Goal: Transaction & Acquisition: Purchase product/service

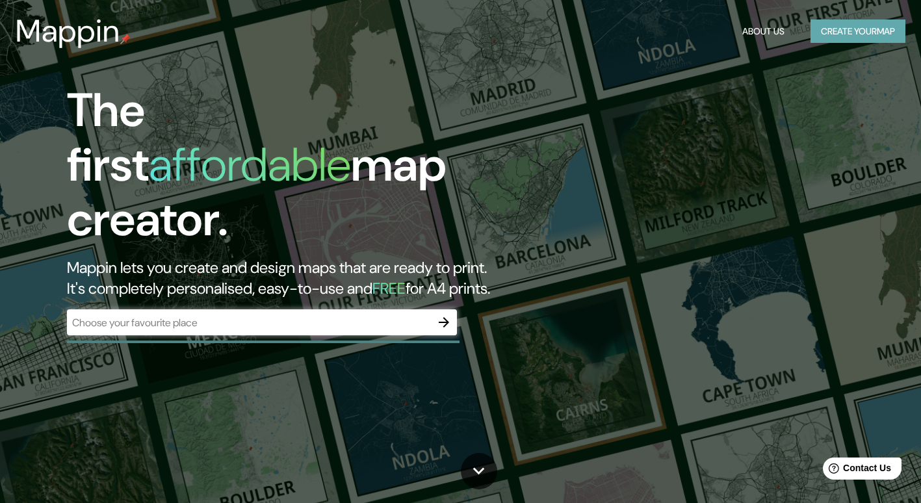
click at [810, 23] on button "Create your map" at bounding box center [857, 31] width 95 height 24
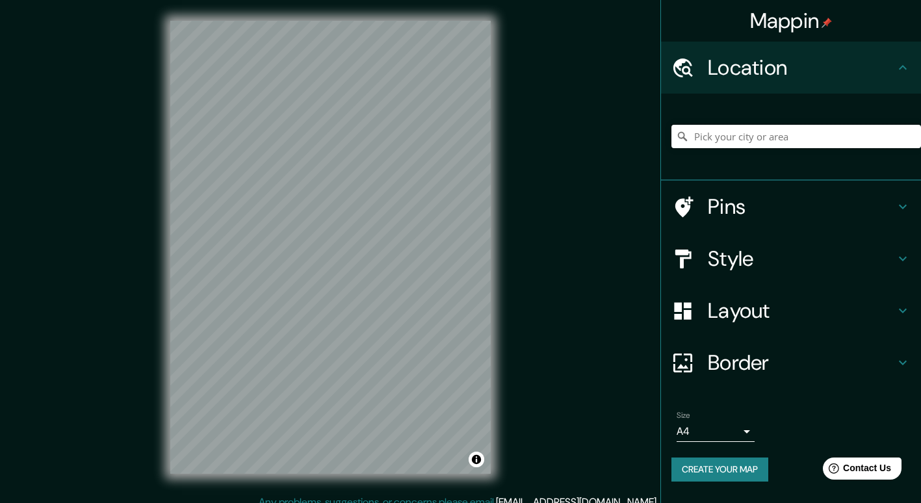
click at [748, 140] on input "Pick your city or area" at bounding box center [795, 136] width 249 height 23
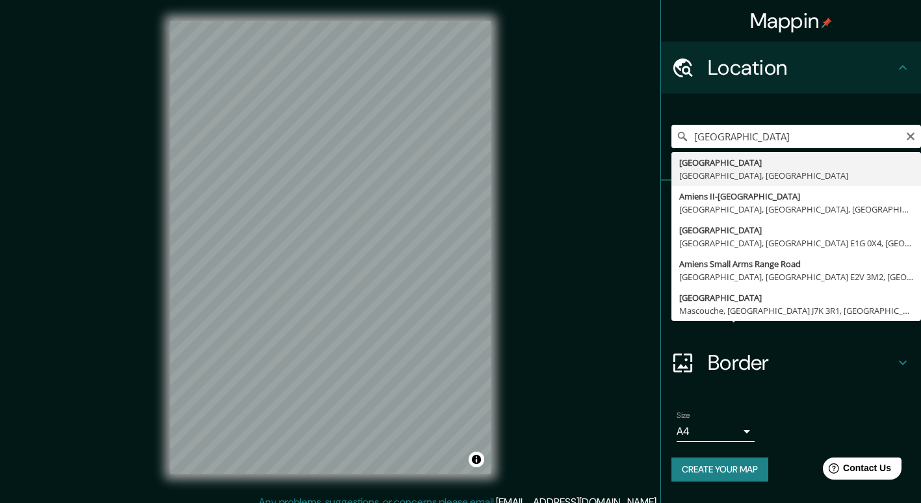
type input "Amiens, Somme, Francia"
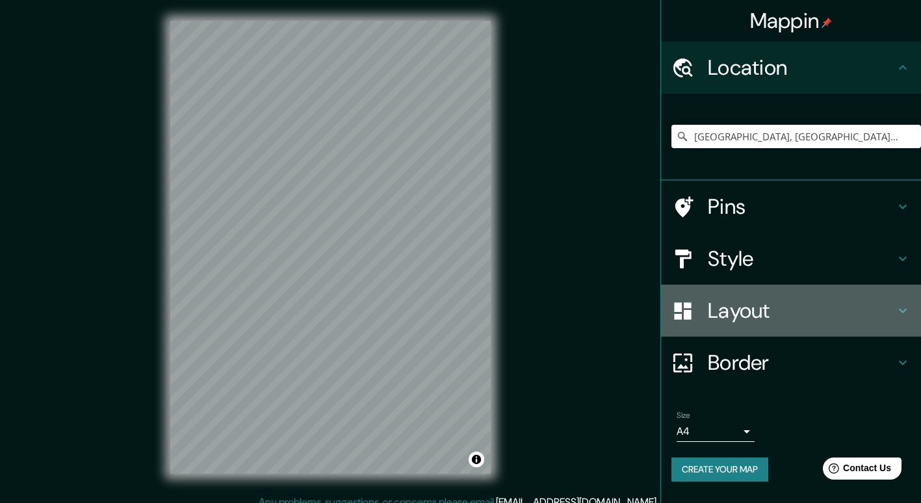
click at [752, 311] on h4 "Layout" at bounding box center [801, 311] width 187 height 26
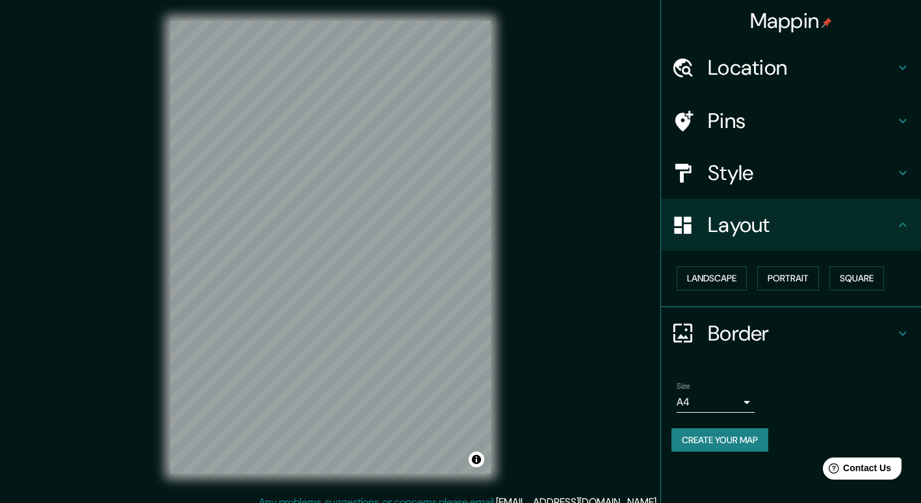
click at [798, 242] on div "Layout" at bounding box center [791, 225] width 260 height 52
click at [772, 185] on h4 "Style" at bounding box center [801, 173] width 187 height 26
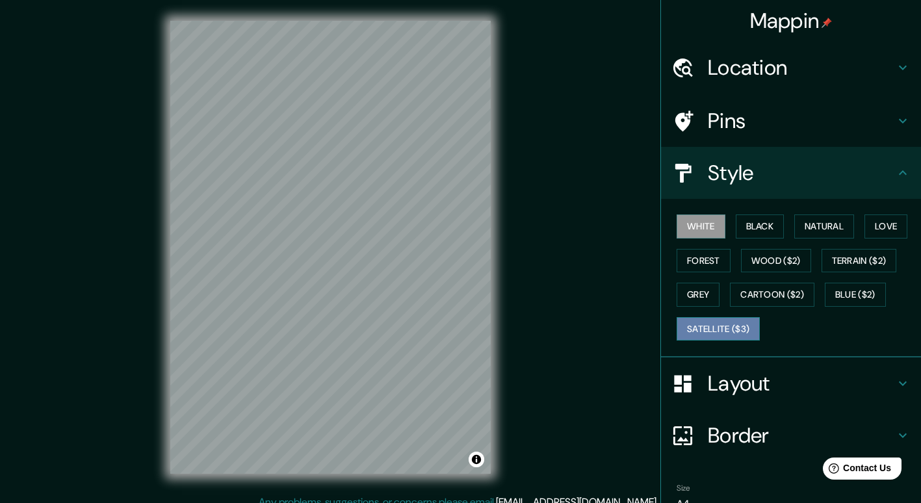
click at [724, 327] on button "Satellite ($3)" at bounding box center [717, 329] width 83 height 24
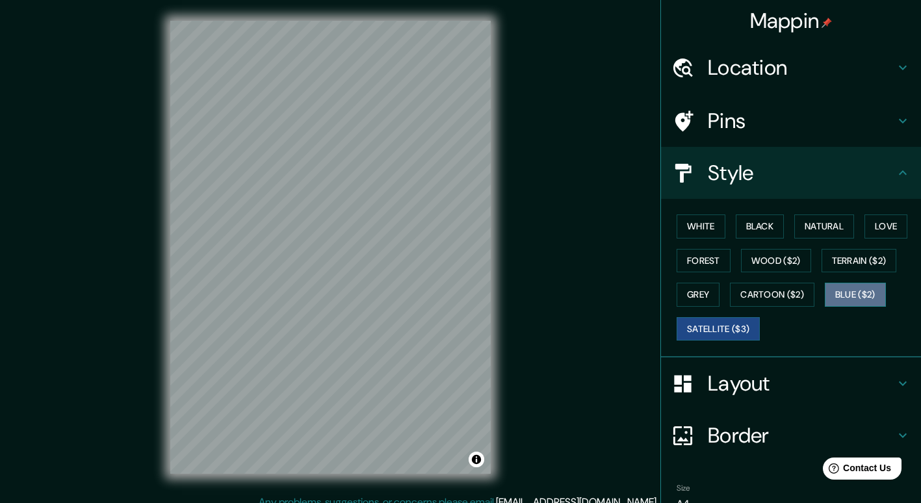
click at [863, 296] on button "Blue ($2)" at bounding box center [854, 295] width 61 height 24
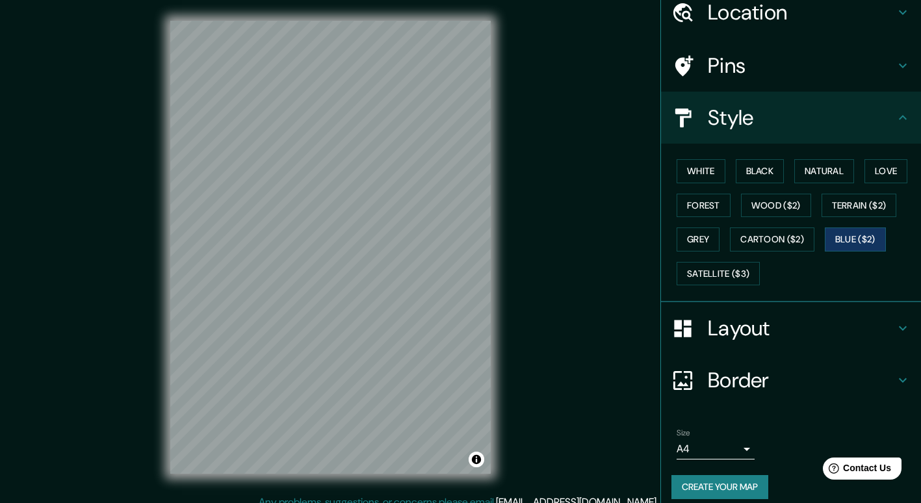
scroll to position [67, 0]
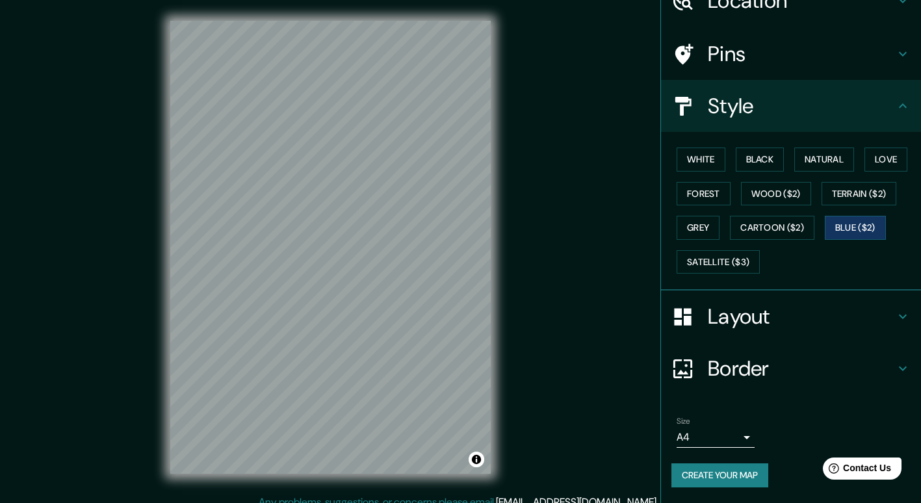
click at [843, 324] on h4 "Layout" at bounding box center [801, 316] width 187 height 26
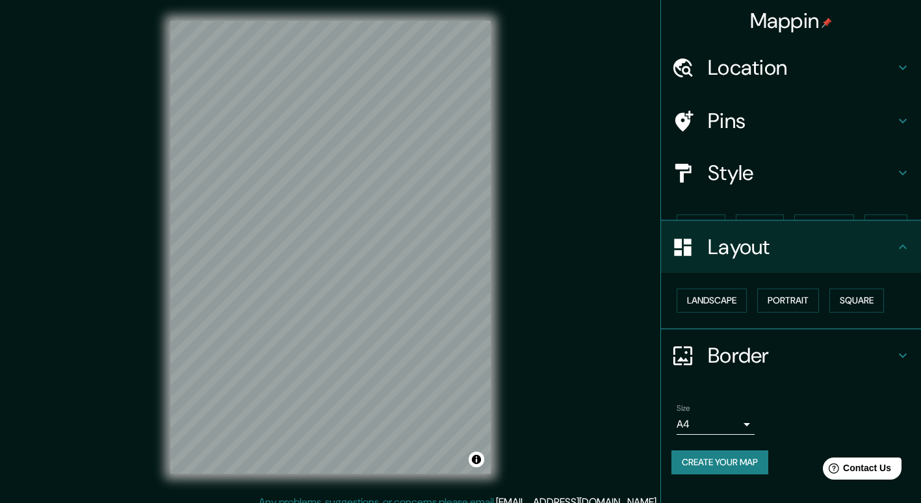
scroll to position [0, 0]
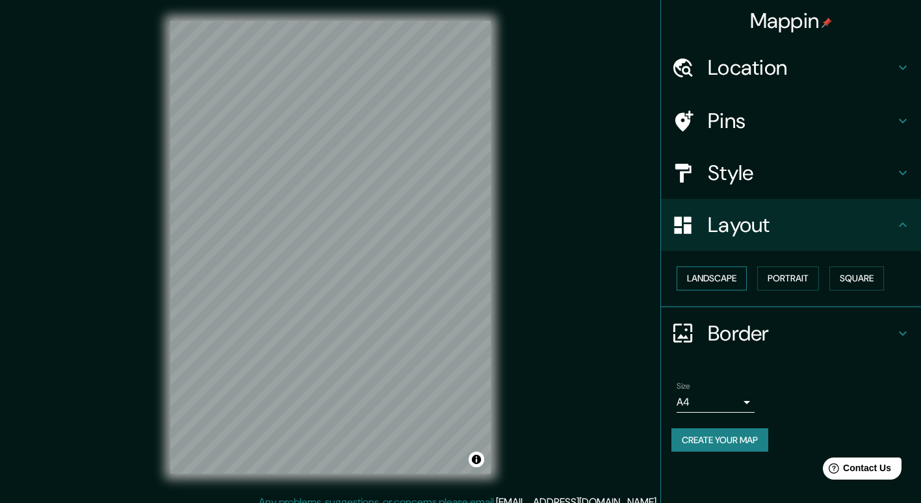
click at [726, 274] on button "Landscape" at bounding box center [711, 278] width 70 height 24
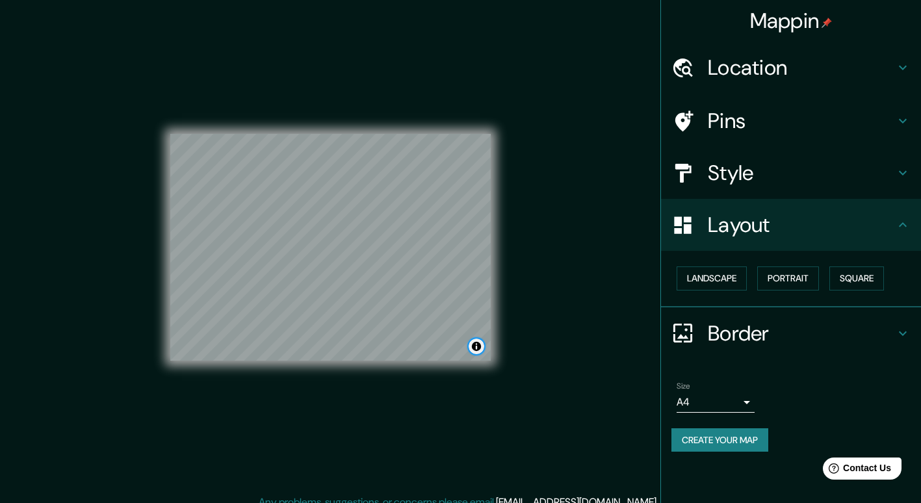
click at [479, 351] on button "Toggle attribution" at bounding box center [476, 346] width 16 height 16
click at [325, 348] on link "© Mapbox" at bounding box center [315, 346] width 36 height 9
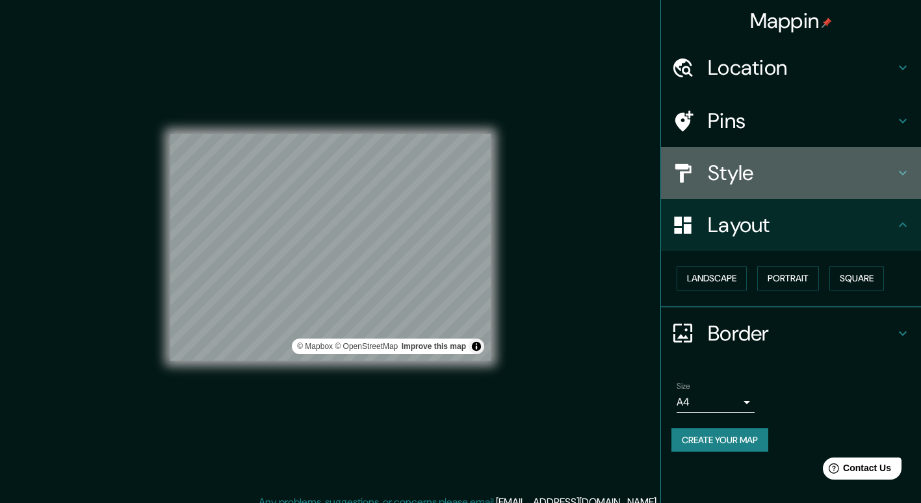
click at [772, 180] on h4 "Style" at bounding box center [801, 173] width 187 height 26
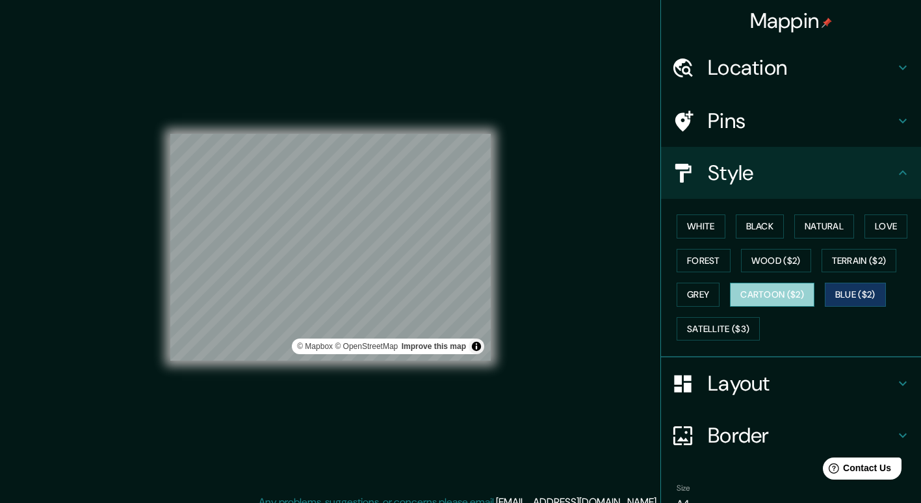
click at [778, 288] on button "Cartoon ($2)" at bounding box center [772, 295] width 84 height 24
click at [685, 217] on button "White" at bounding box center [700, 226] width 49 height 24
click at [764, 287] on button "Cartoon ($2)" at bounding box center [772, 295] width 84 height 24
click at [694, 226] on button "White" at bounding box center [700, 226] width 49 height 24
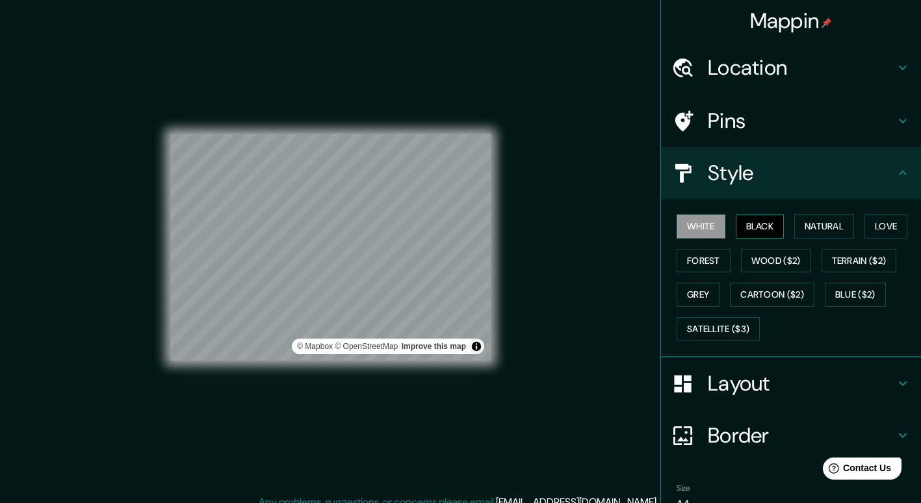
click at [771, 220] on button "Black" at bounding box center [759, 226] width 49 height 24
click at [761, 228] on button "Black" at bounding box center [759, 226] width 49 height 24
click at [801, 221] on button "Natural" at bounding box center [824, 226] width 60 height 24
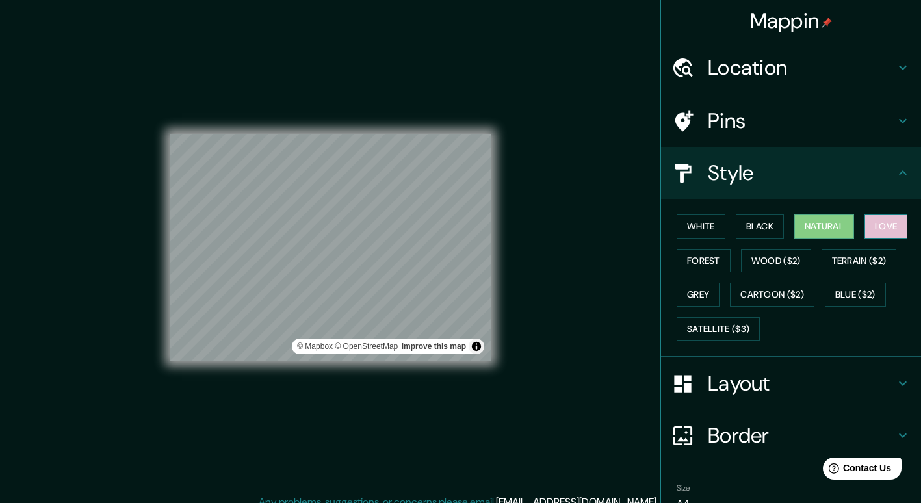
click at [877, 223] on button "Love" at bounding box center [885, 226] width 43 height 24
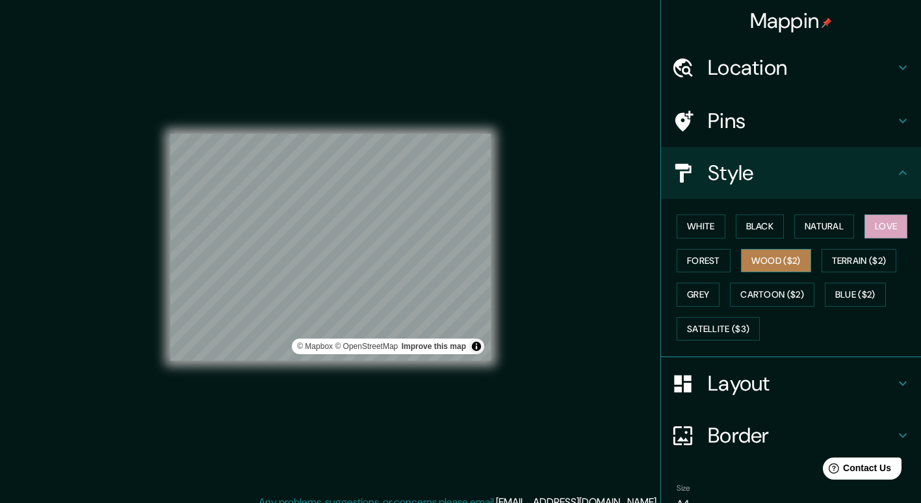
click at [741, 264] on button "Wood ($2)" at bounding box center [776, 261] width 70 height 24
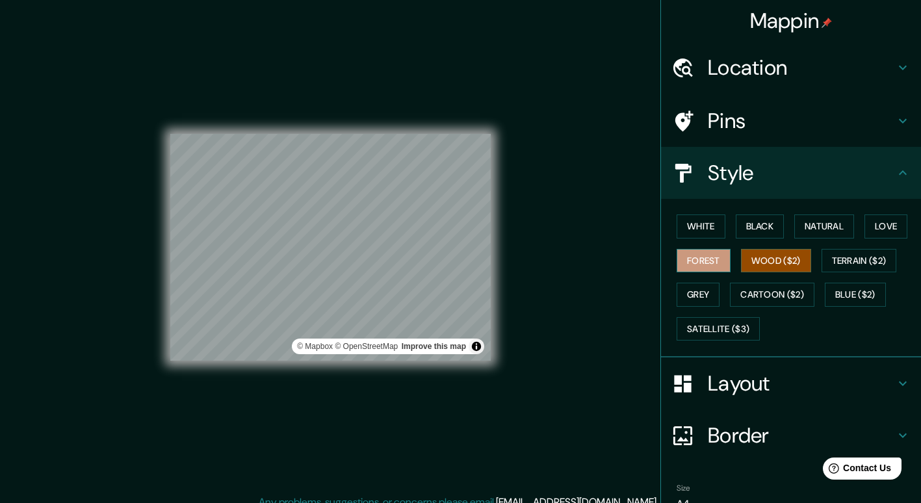
click at [684, 266] on button "Forest" at bounding box center [703, 261] width 54 height 24
click at [860, 255] on button "Terrain ($2)" at bounding box center [858, 261] width 75 height 24
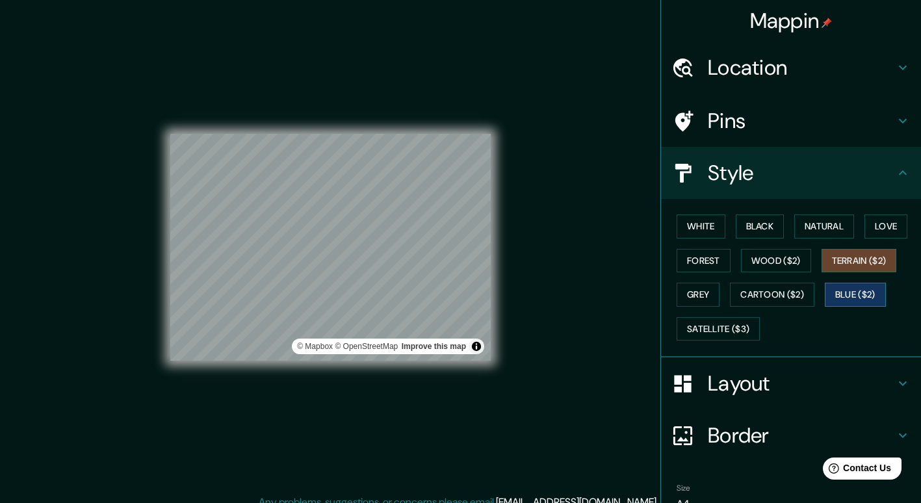
click at [845, 294] on button "Blue ($2)" at bounding box center [854, 295] width 61 height 24
click at [772, 292] on button "Cartoon ($2)" at bounding box center [772, 295] width 84 height 24
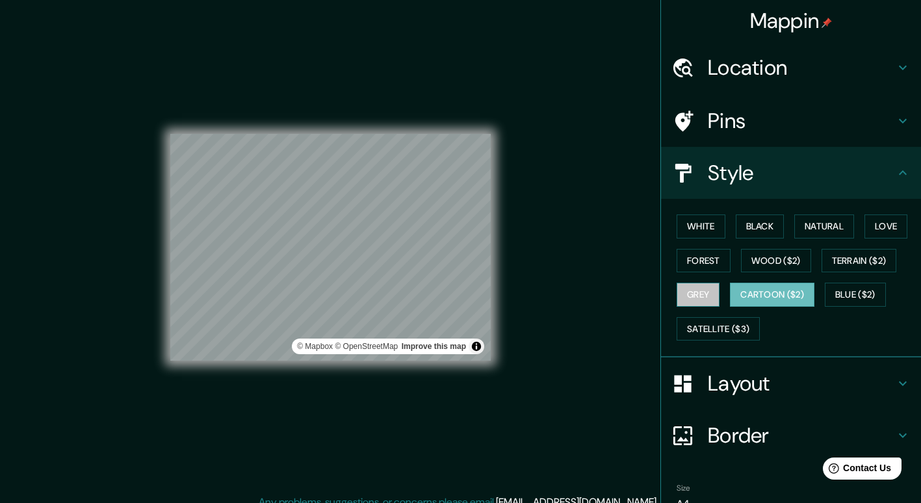
click at [709, 300] on button "Grey" at bounding box center [697, 295] width 43 height 24
click at [678, 231] on button "White" at bounding box center [700, 226] width 49 height 24
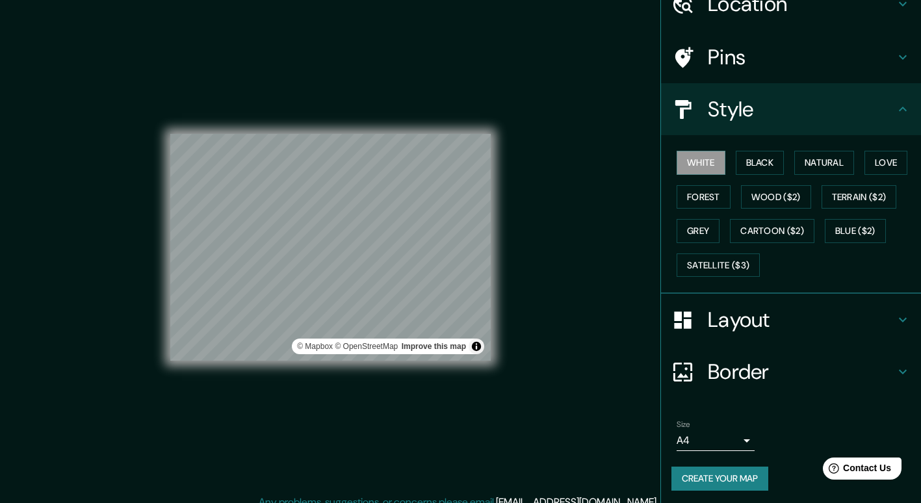
scroll to position [67, 0]
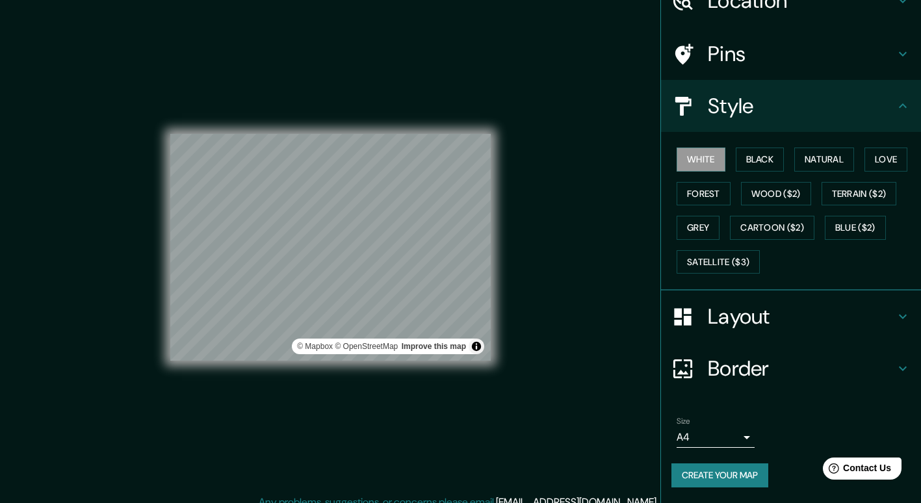
click at [722, 433] on body "Mappin Location Amiens, Somme, Francia Pins Style White Black Natural Love Fore…" at bounding box center [460, 251] width 921 height 503
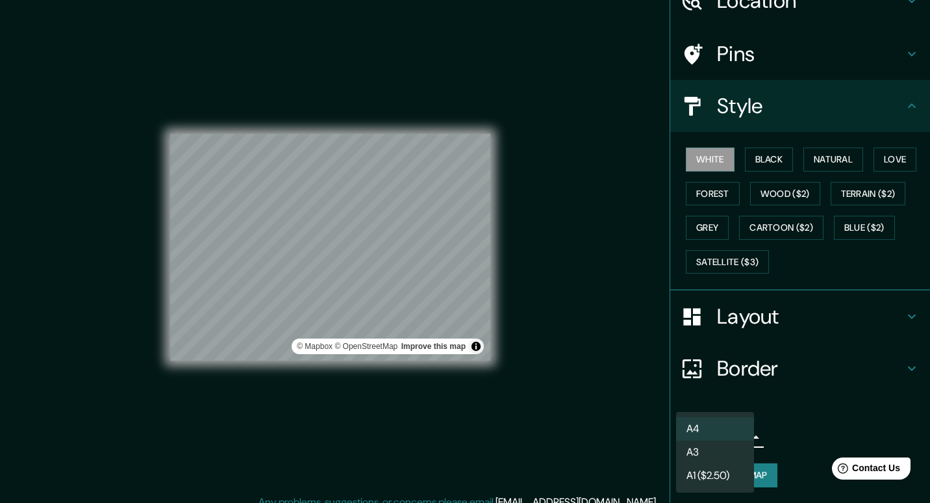
click at [703, 447] on li "A3" at bounding box center [715, 451] width 78 height 23
type input "a4"
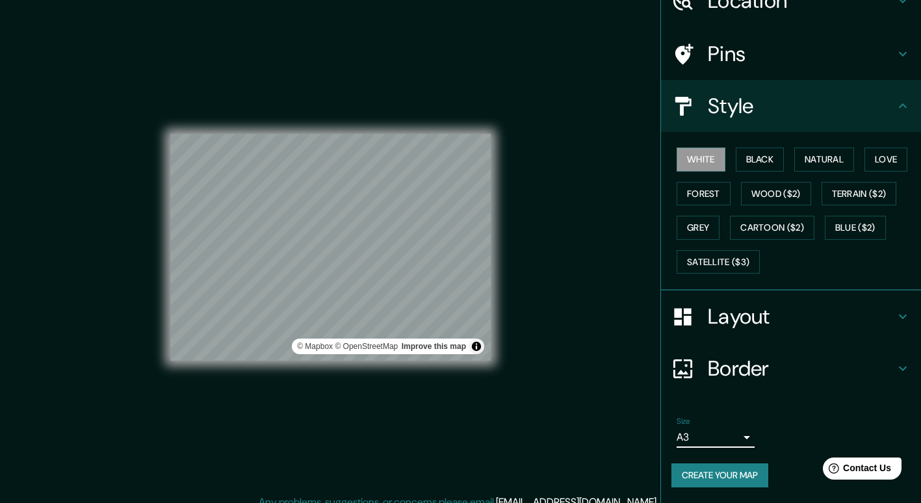
click at [726, 467] on button "Create your map" at bounding box center [719, 475] width 97 height 24
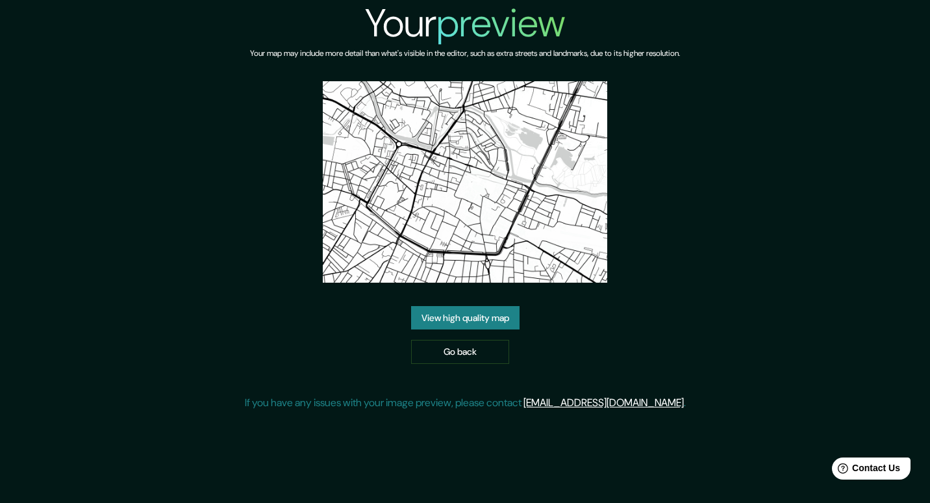
drag, startPoint x: 468, startPoint y: 162, endPoint x: 364, endPoint y: 261, distance: 142.5
click at [364, 261] on img at bounding box center [465, 181] width 284 height 201
click at [477, 323] on link "View high quality map" at bounding box center [465, 318] width 108 height 24
